Goal: Information Seeking & Learning: Learn about a topic

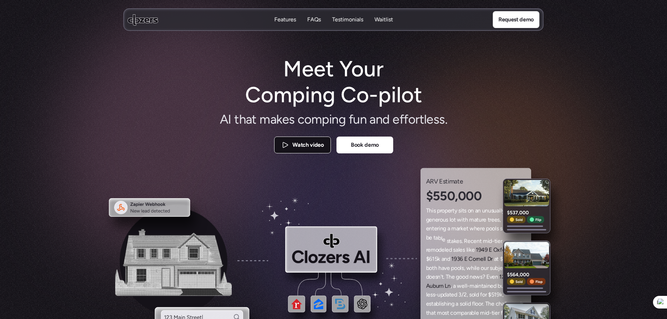
click at [307, 147] on p "Watch video" at bounding box center [307, 144] width 31 height 9
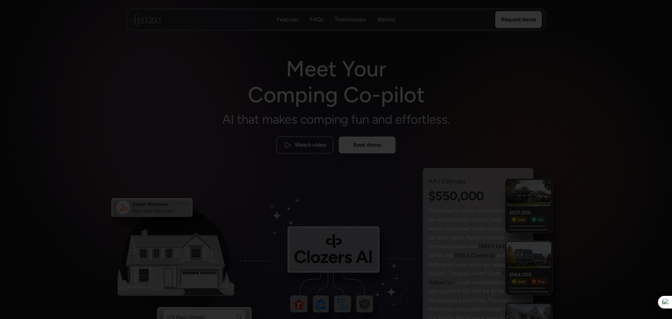
click at [118, 103] on div at bounding box center [336, 159] width 672 height 319
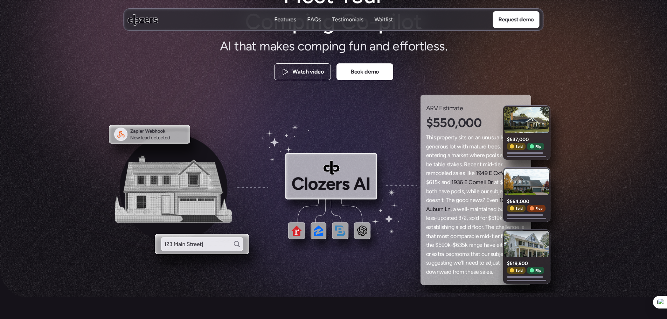
scroll to position [105, 0]
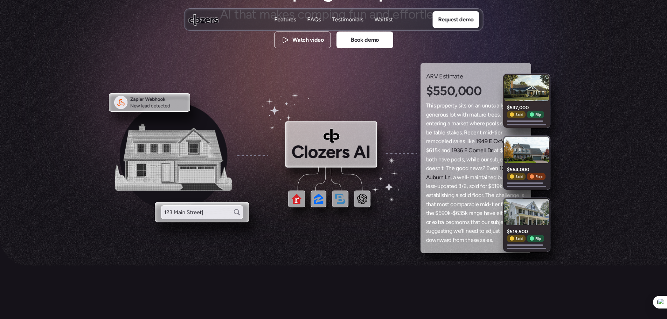
click at [383, 19] on p "Waitlist" at bounding box center [383, 20] width 19 height 8
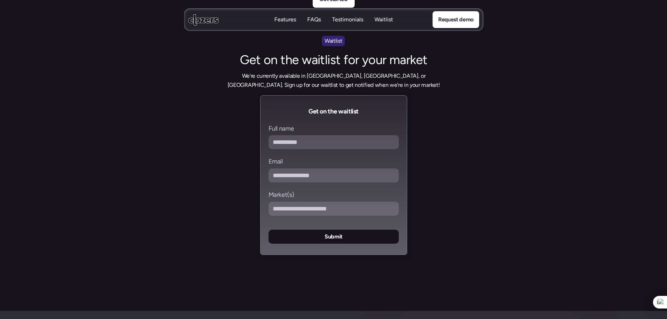
scroll to position [2680, 0]
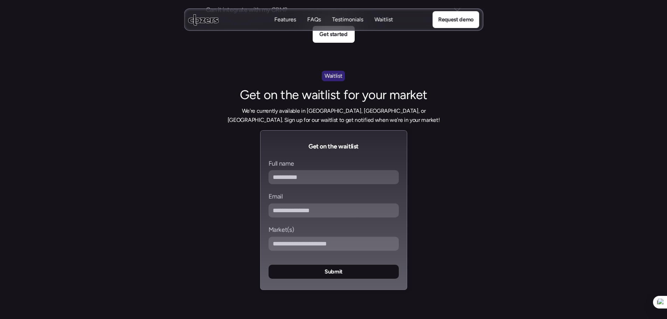
click at [315, 19] on p "FAQs" at bounding box center [314, 20] width 14 height 8
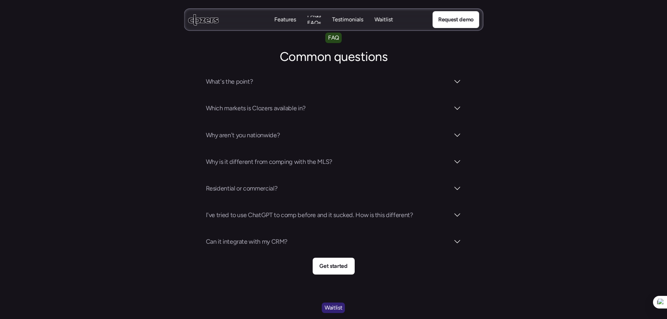
scroll to position [2445, 0]
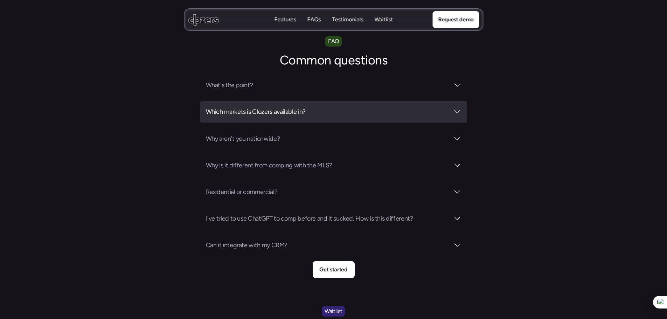
click at [249, 107] on h3 "Which markets is Clozers available in?" at bounding box center [328, 112] width 244 height 10
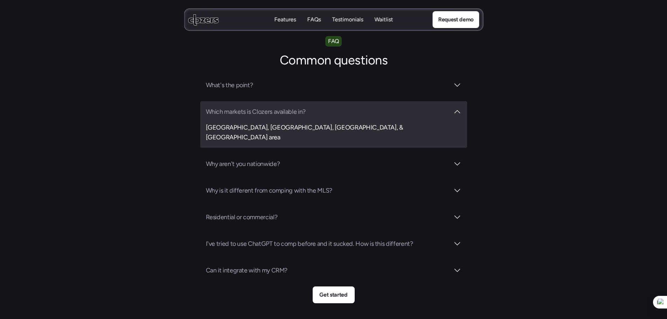
click at [249, 107] on h3 "Which markets is Clozers available in?" at bounding box center [328, 112] width 244 height 10
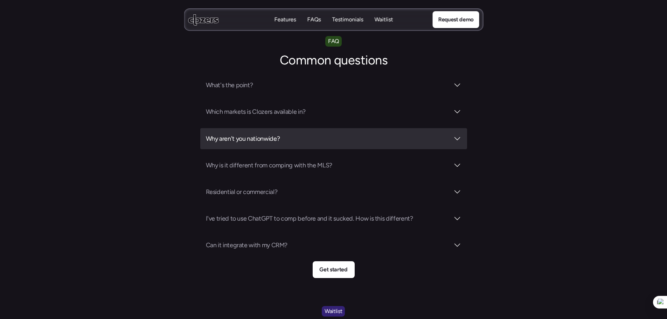
click at [247, 134] on h3 "Why aren't you nationwide?" at bounding box center [328, 139] width 244 height 10
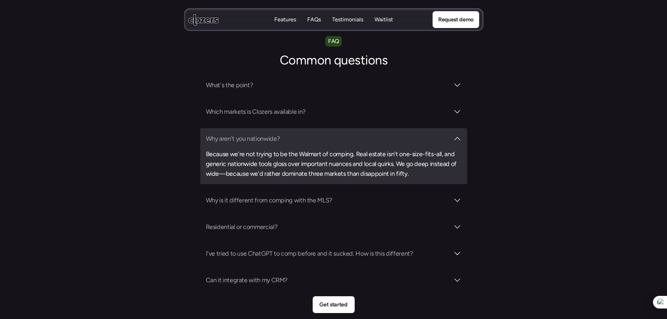
click at [247, 134] on h3 "Why aren't you nationwide?" at bounding box center [328, 139] width 244 height 10
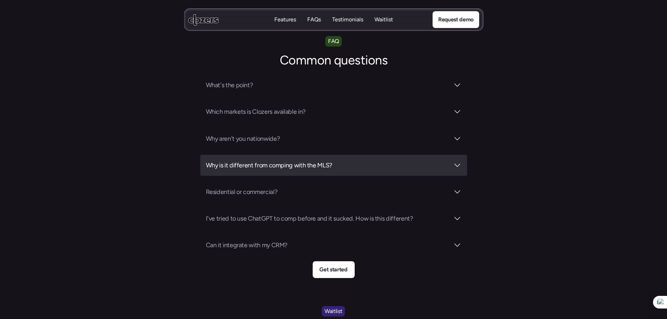
click at [268, 160] on h3 "Why is it different from comping with the MLS?" at bounding box center [328, 165] width 244 height 10
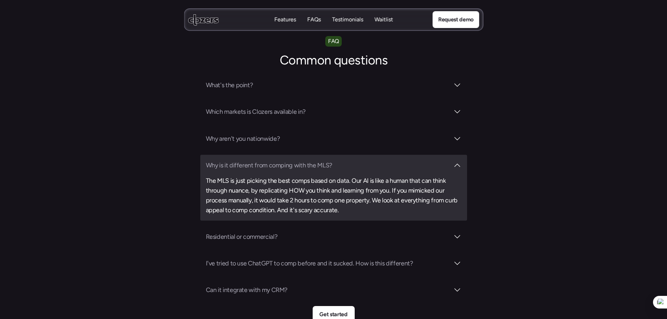
click at [283, 160] on h3 "Why is it different from comping with the MLS?" at bounding box center [328, 165] width 244 height 10
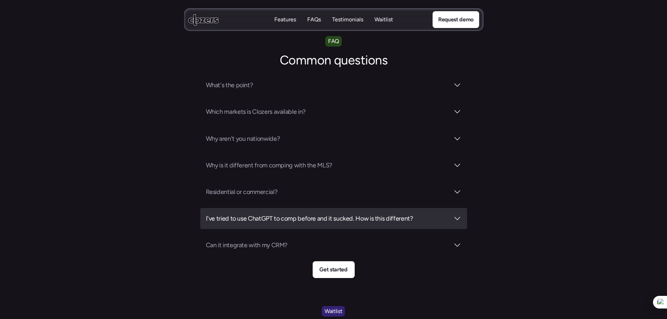
click at [261, 214] on h3 "I've tried to use ChatGPT to comp before and it sucked. How is this different?" at bounding box center [328, 219] width 244 height 10
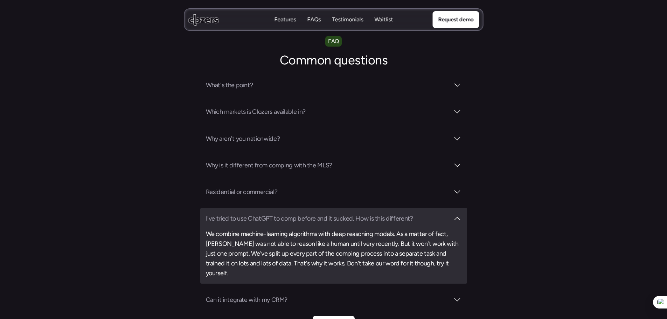
click at [262, 214] on h3 "I've tried to use ChatGPT to comp before and it sucked. How is this different?" at bounding box center [328, 219] width 244 height 10
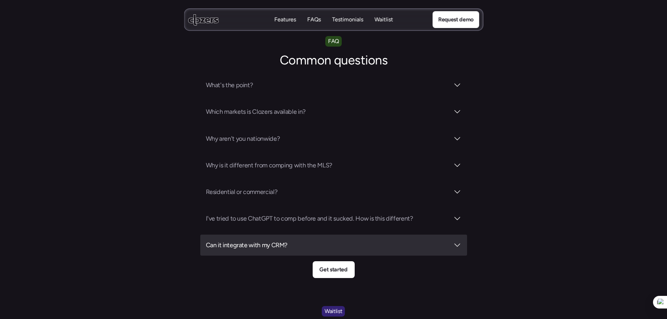
click at [260, 240] on h3 "Can it integrate with my CRM?" at bounding box center [328, 245] width 244 height 10
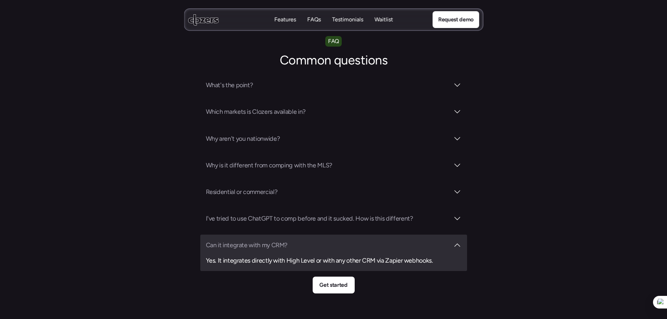
click at [266, 240] on h3 "Can it integrate with my CRM?" at bounding box center [328, 245] width 244 height 10
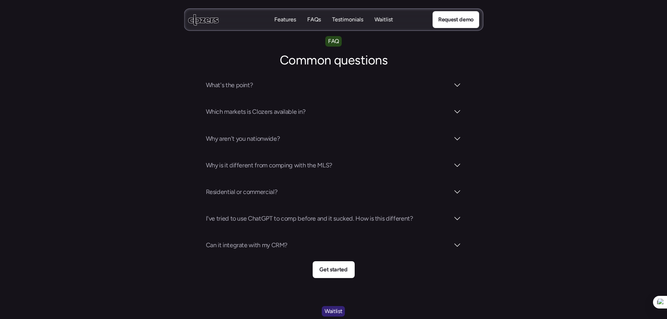
click at [287, 21] on p "Features" at bounding box center [285, 20] width 22 height 8
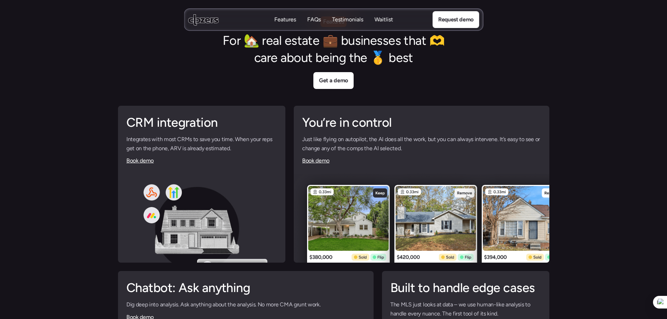
scroll to position [1616, 0]
click at [138, 159] on link "Book demo" at bounding box center [139, 161] width 27 height 7
